Goal: Task Accomplishment & Management: Manage account settings

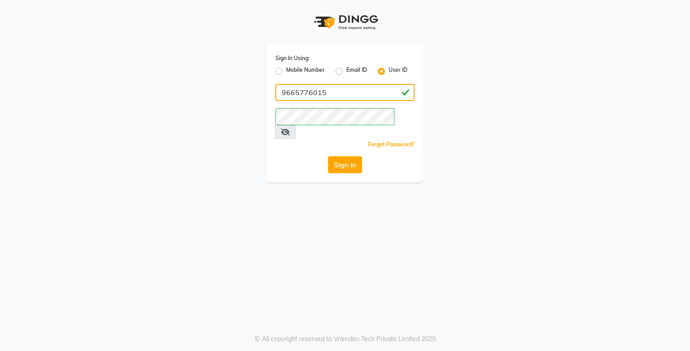
click at [321, 93] on input "9665776015" at bounding box center [344, 92] width 139 height 17
click at [326, 93] on input "9665776015" at bounding box center [344, 92] width 139 height 17
type input "9"
type input "umaaura"
click at [160, 177] on div "Sign In Using: Mobile Number Email ID User ID umaaura Remember me Forgot Passwo…" at bounding box center [345, 175] width 690 height 351
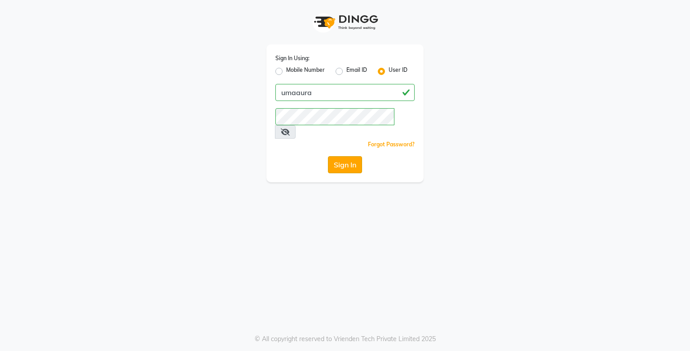
click at [340, 158] on button "Sign In" at bounding box center [345, 164] width 34 height 17
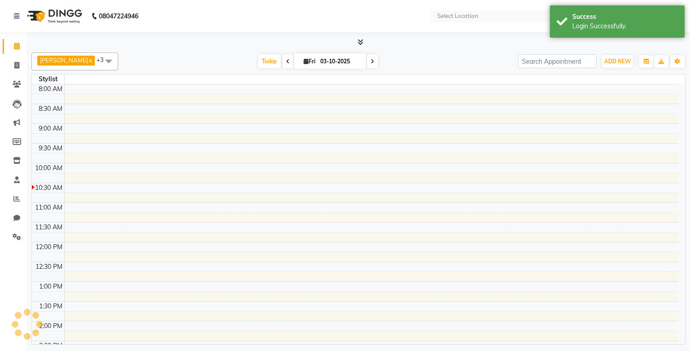
select select "en"
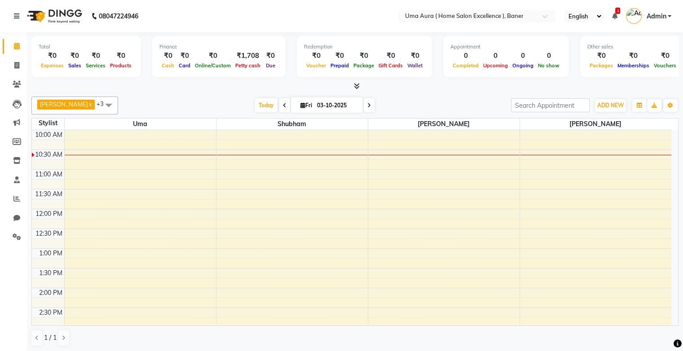
click at [460, 100] on div "[DATE] [DATE]" at bounding box center [315, 105] width 384 height 13
click at [460, 100] on div "Today Fri 03-10-2025" at bounding box center [315, 105] width 384 height 13
click at [213, 86] on div at bounding box center [354, 86] width 647 height 9
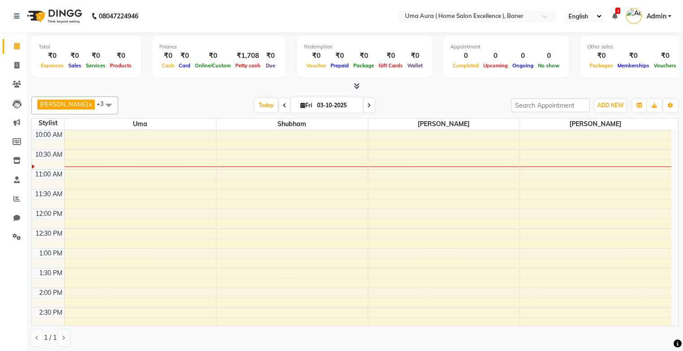
click at [12, 52] on link "Calendar" at bounding box center [14, 46] width 22 height 15
